Goal: Information Seeking & Learning: Learn about a topic

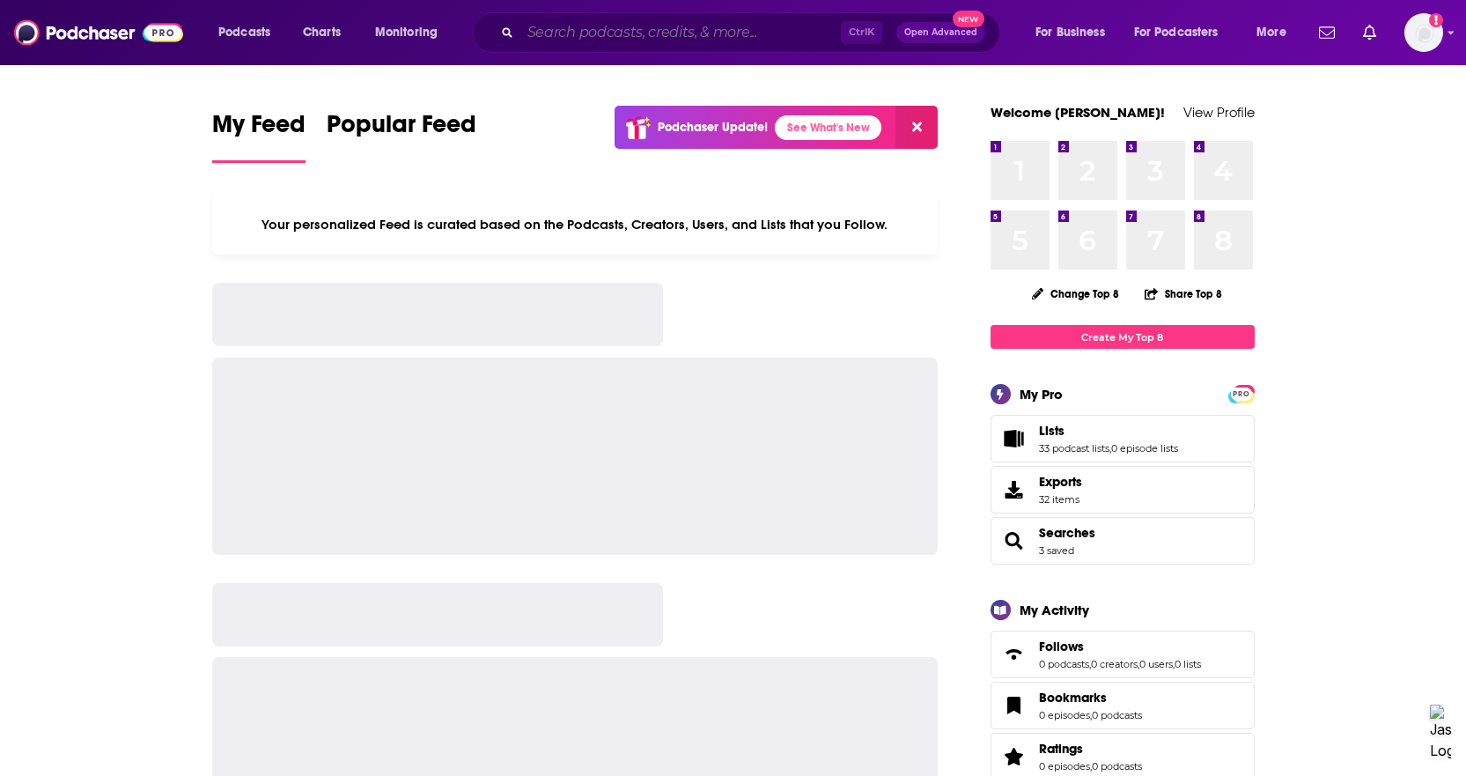
click at [610, 31] on input "Search podcasts, credits, & more..." at bounding box center [680, 32] width 320 height 28
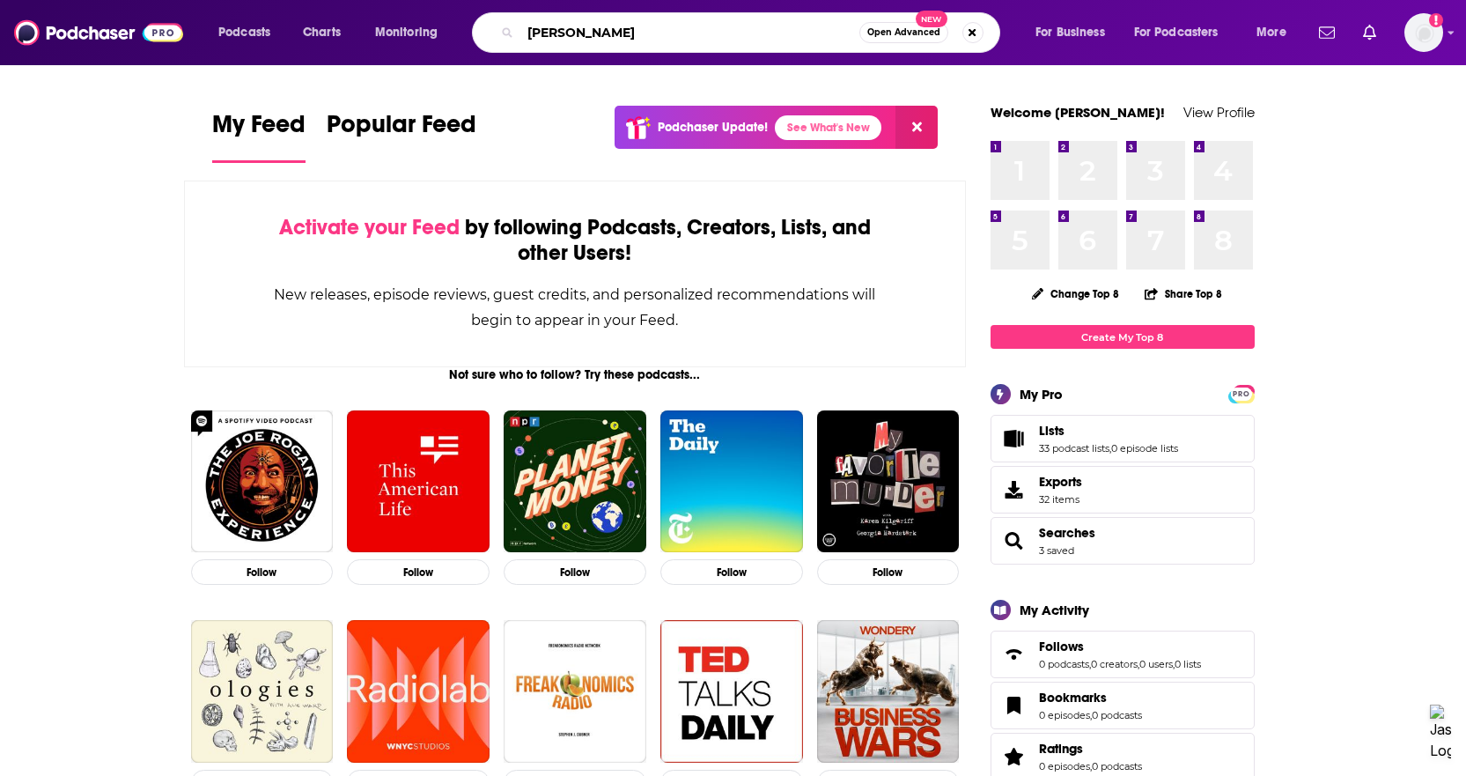
type input "[PERSON_NAME]"
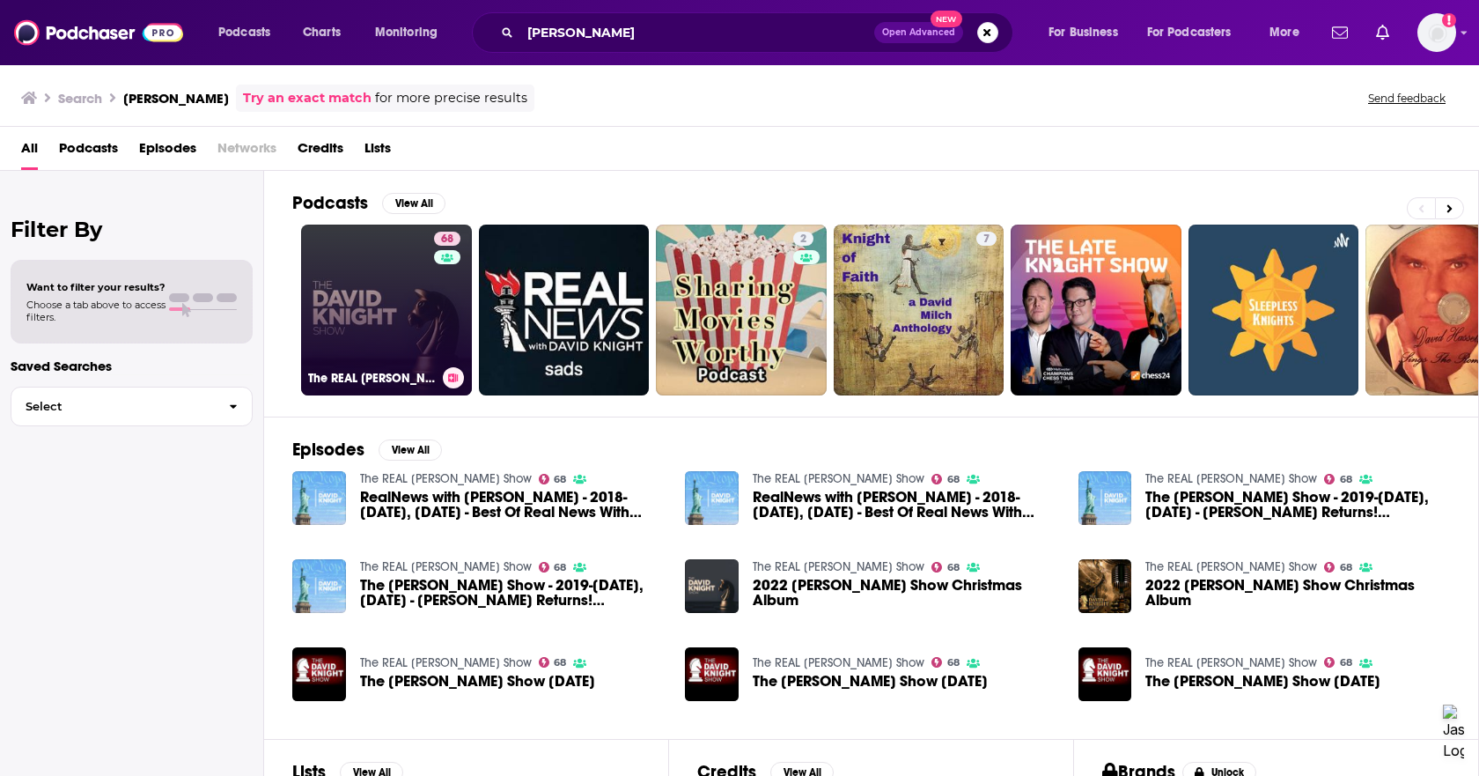
click at [426, 266] on link "68 The REAL [PERSON_NAME] Show" at bounding box center [386, 309] width 171 height 171
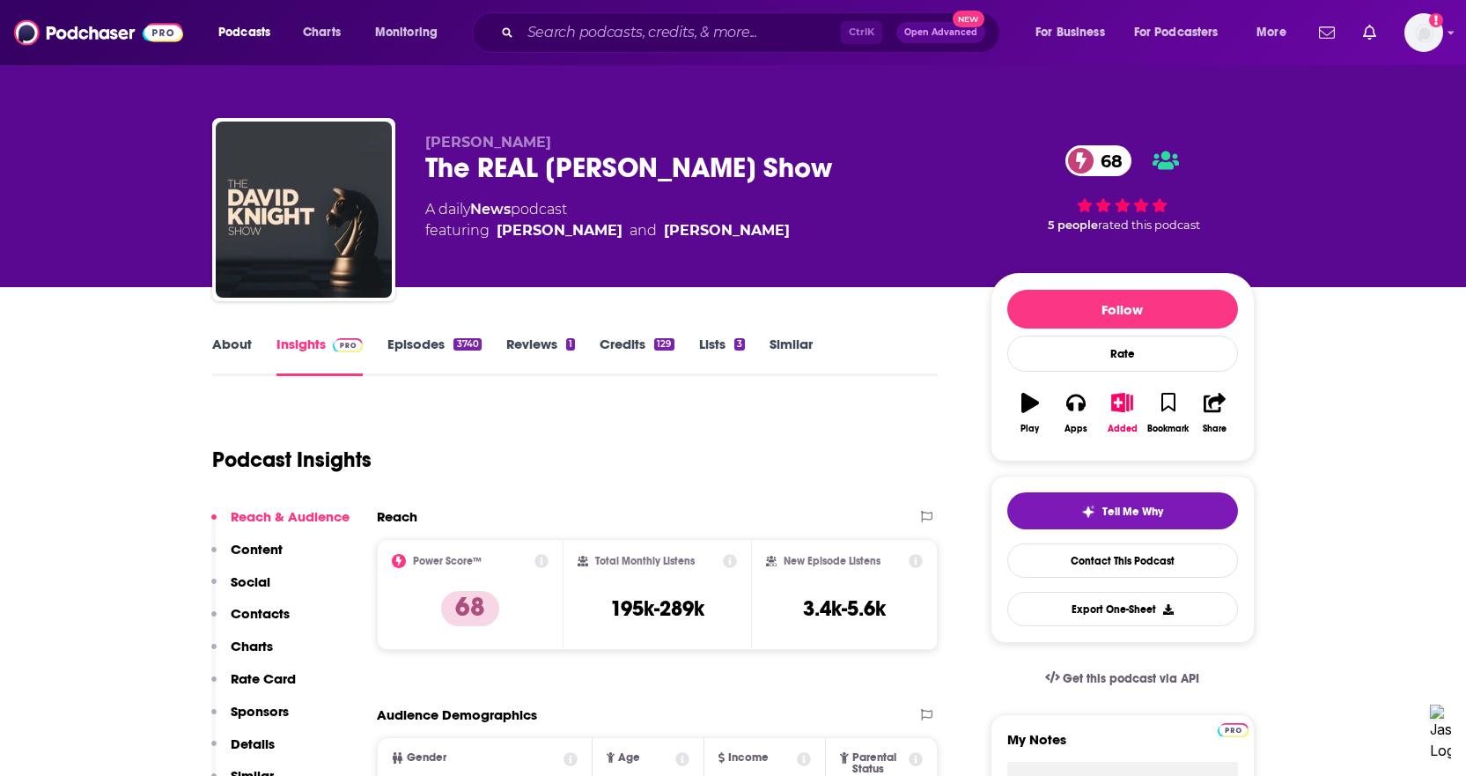
click at [225, 339] on link "About" at bounding box center [232, 355] width 40 height 40
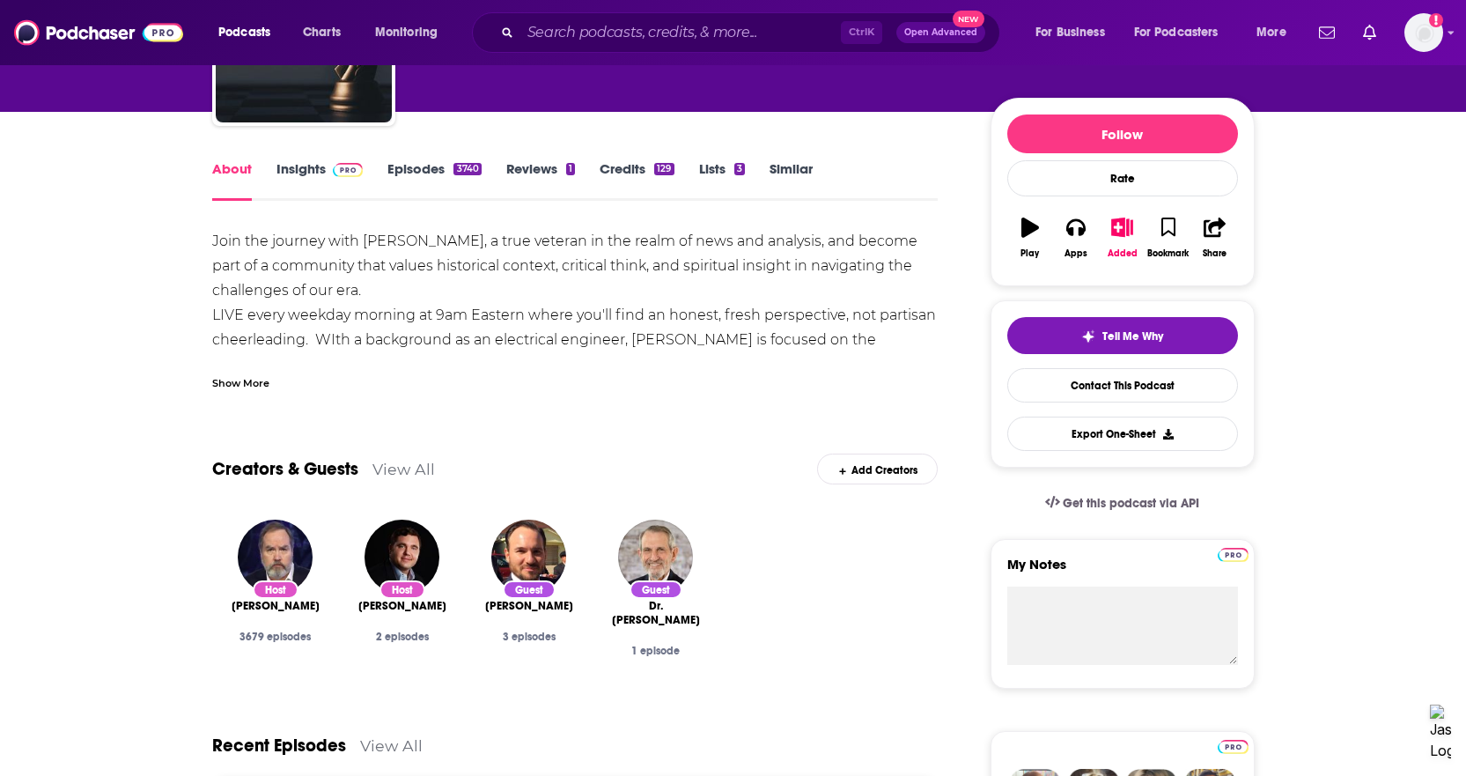
scroll to position [176, 0]
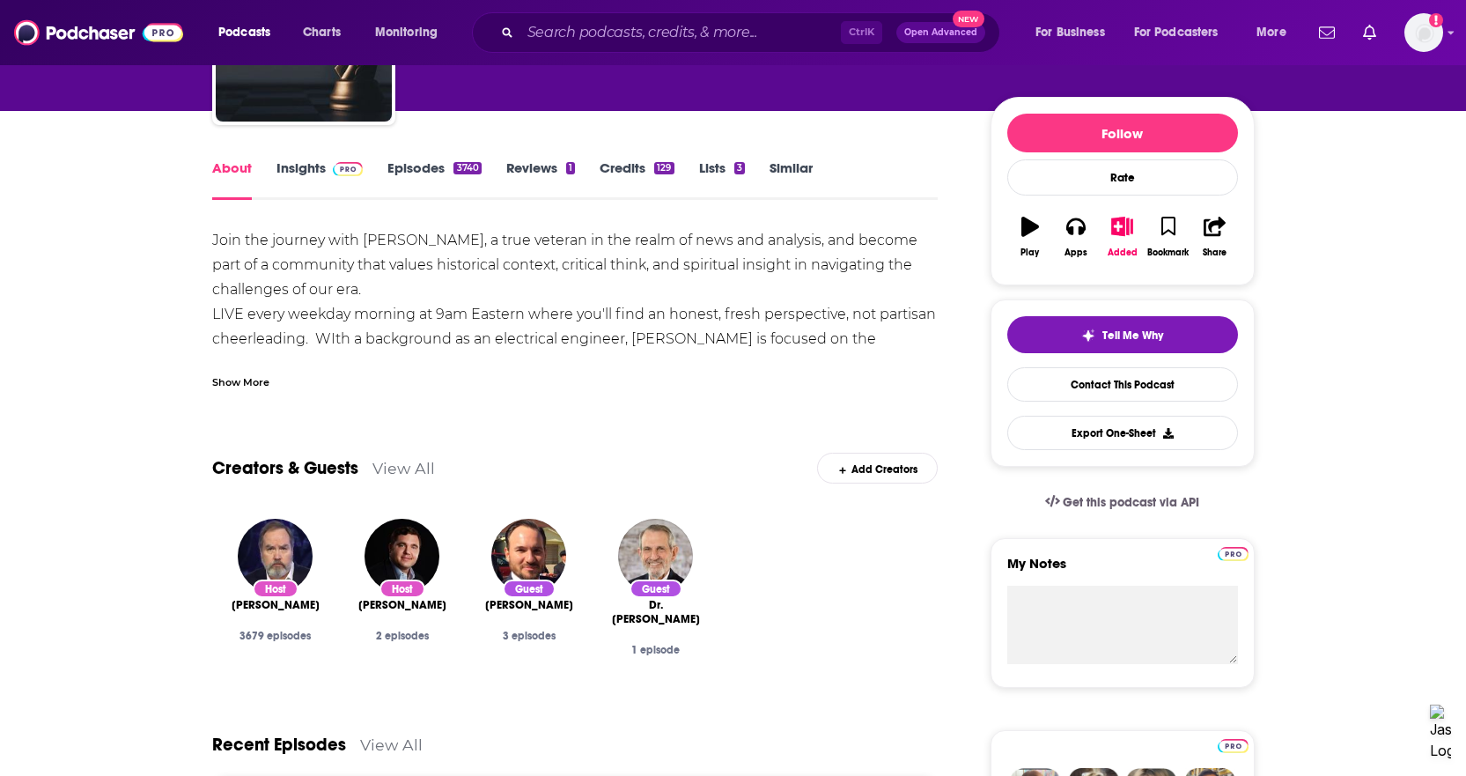
click at [240, 382] on div "Show More" at bounding box center [240, 380] width 57 height 17
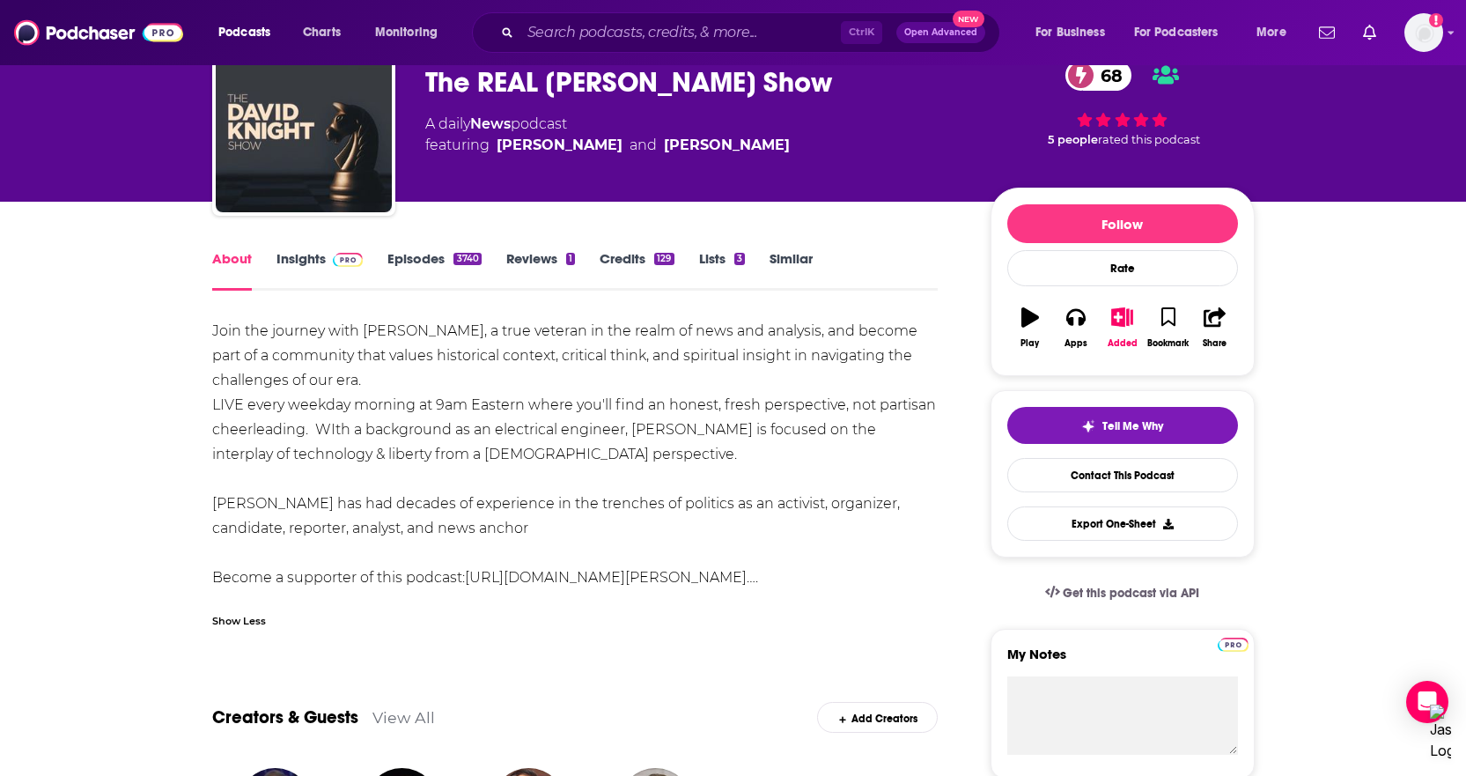
scroll to position [0, 0]
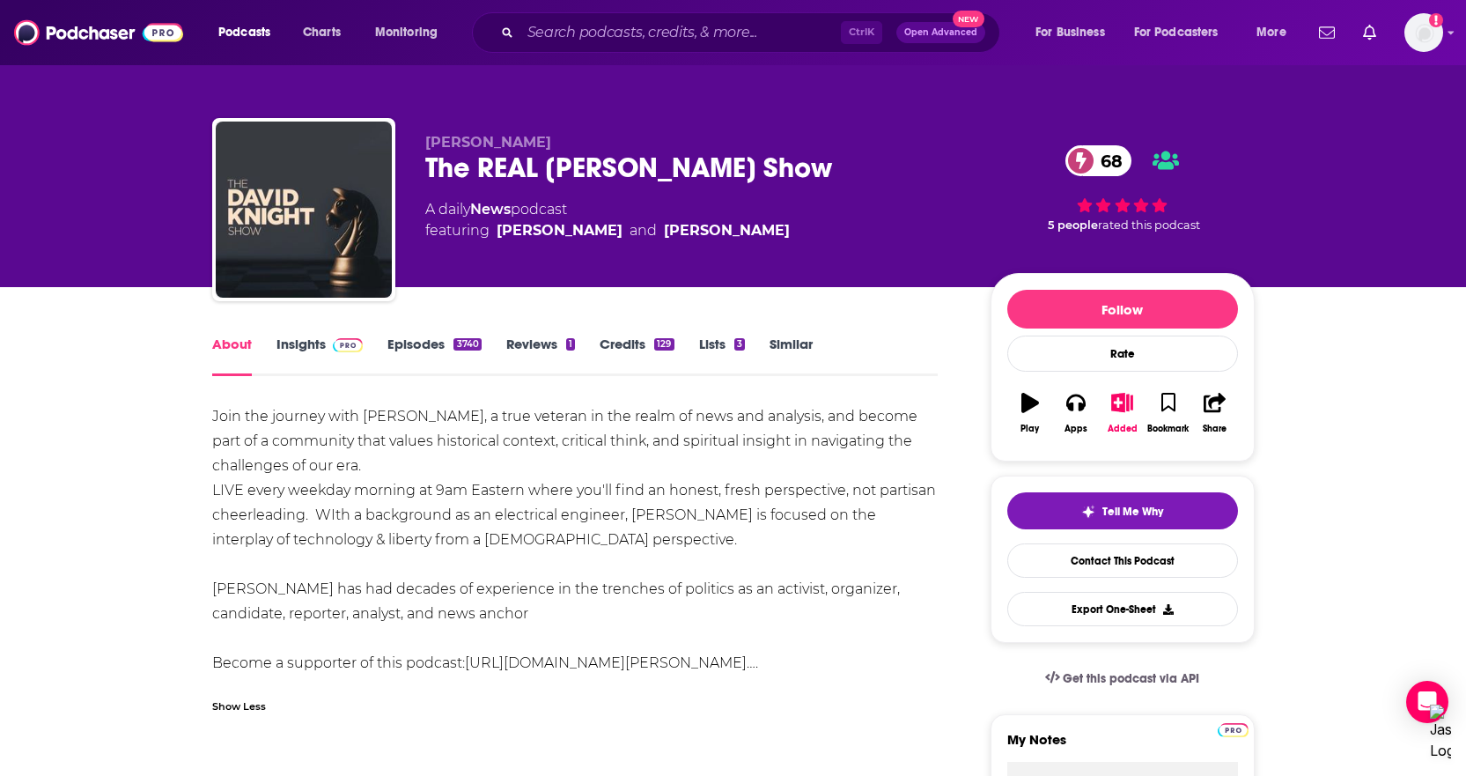
click at [286, 361] on link "Insights" at bounding box center [319, 355] width 87 height 40
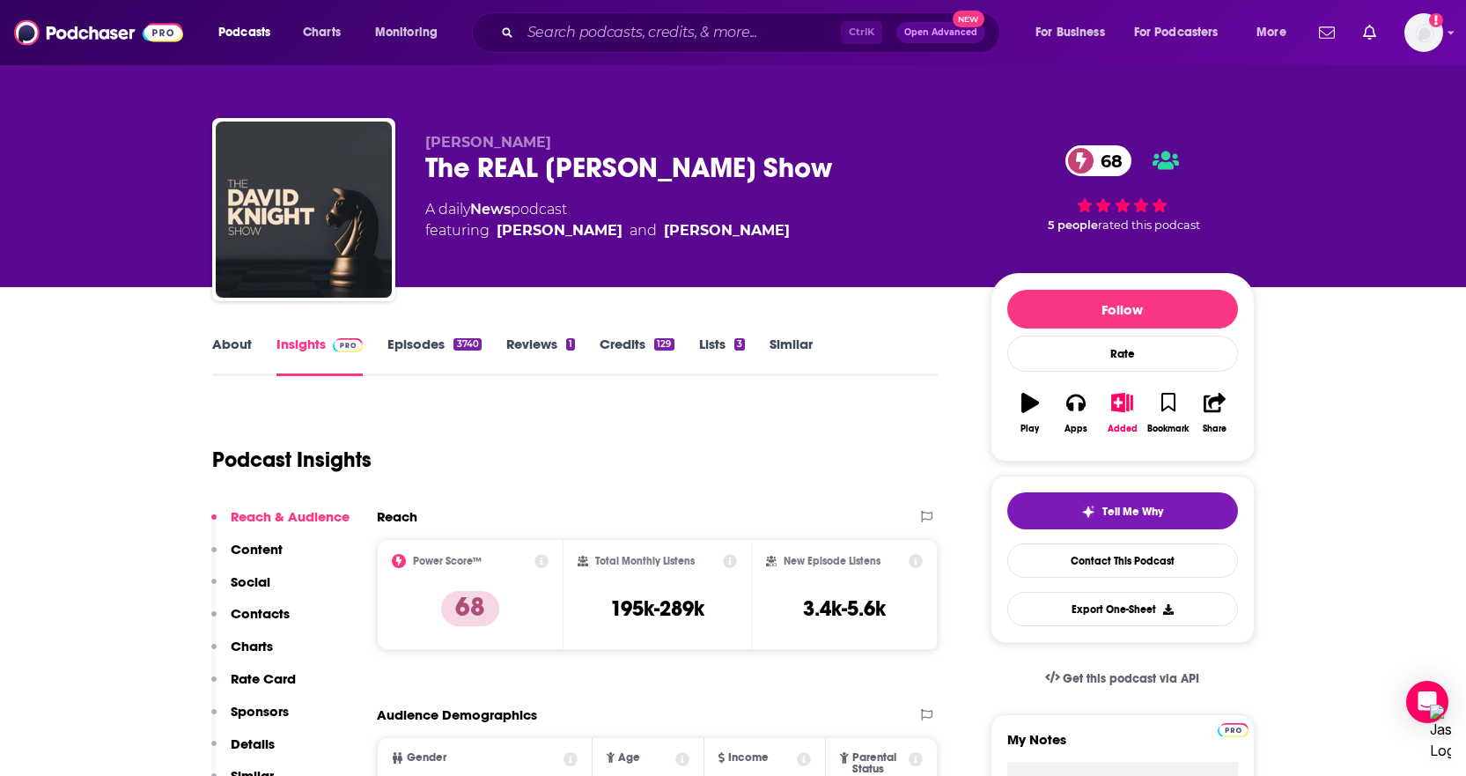
click at [236, 349] on link "About" at bounding box center [232, 355] width 40 height 40
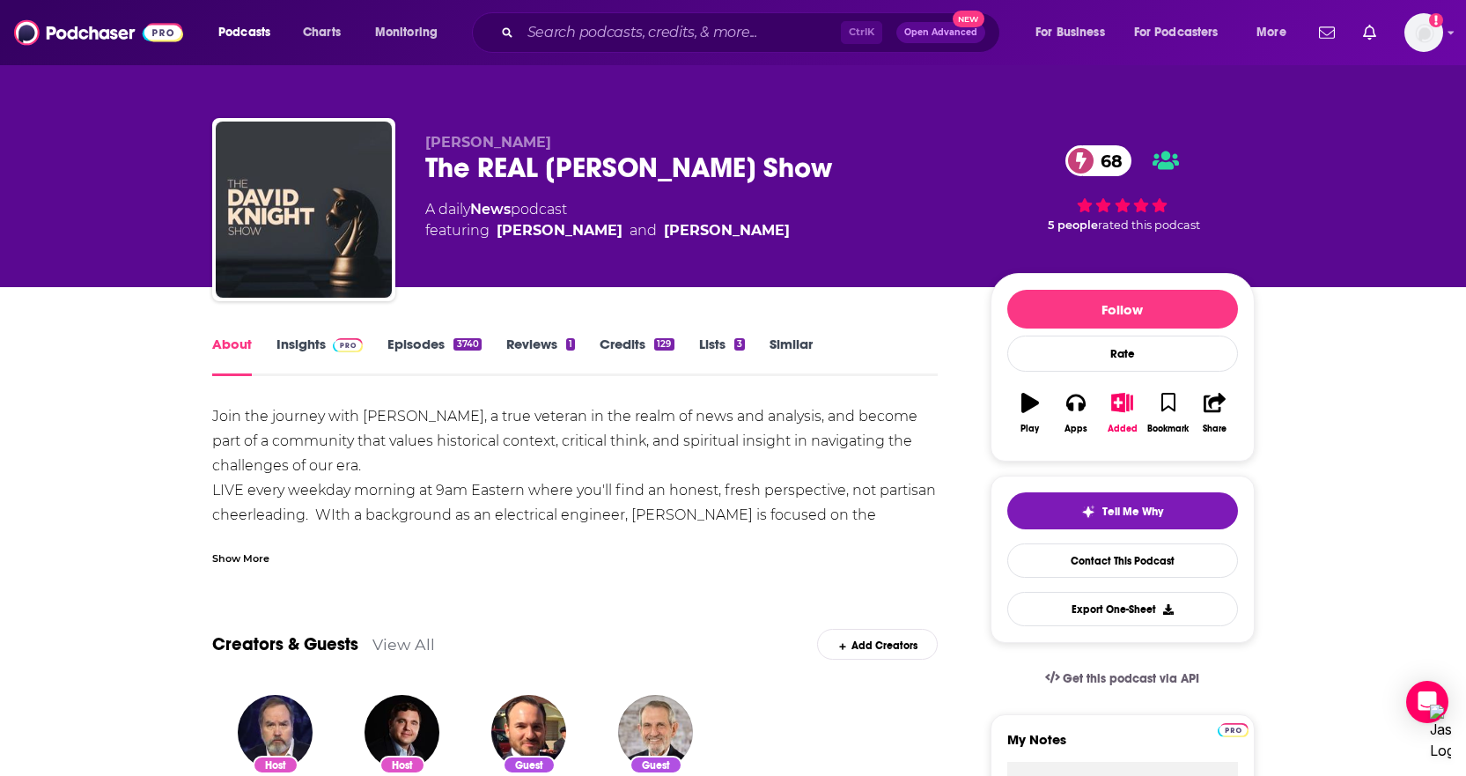
click at [225, 446] on div "Join the journey with [PERSON_NAME], a true veteran in the realm of news and an…" at bounding box center [575, 539] width 726 height 271
drag, startPoint x: 225, startPoint y: 441, endPoint x: 376, endPoint y: 474, distance: 154.2
click at [376, 474] on div "Join the journey with [PERSON_NAME], a true veteran in the realm of news and an…" at bounding box center [575, 539] width 726 height 271
copy div "community that values historical context, critical think, and spiritual insight…"
click at [342, 341] on img at bounding box center [348, 345] width 31 height 14
